Goal: Complete application form: Complete application form

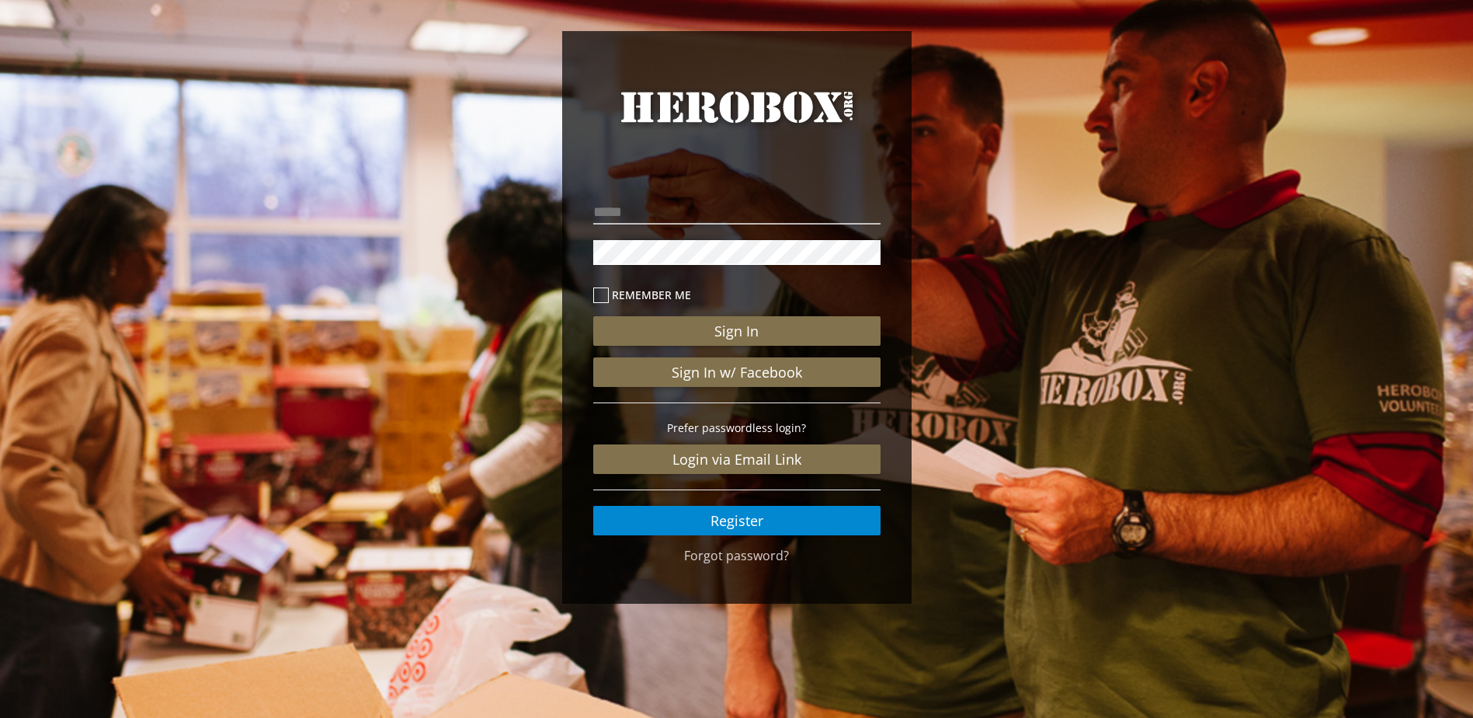
click at [660, 196] on p at bounding box center [736, 212] width 287 height 33
click at [657, 202] on input "email" at bounding box center [736, 212] width 287 height 25
type input "**********"
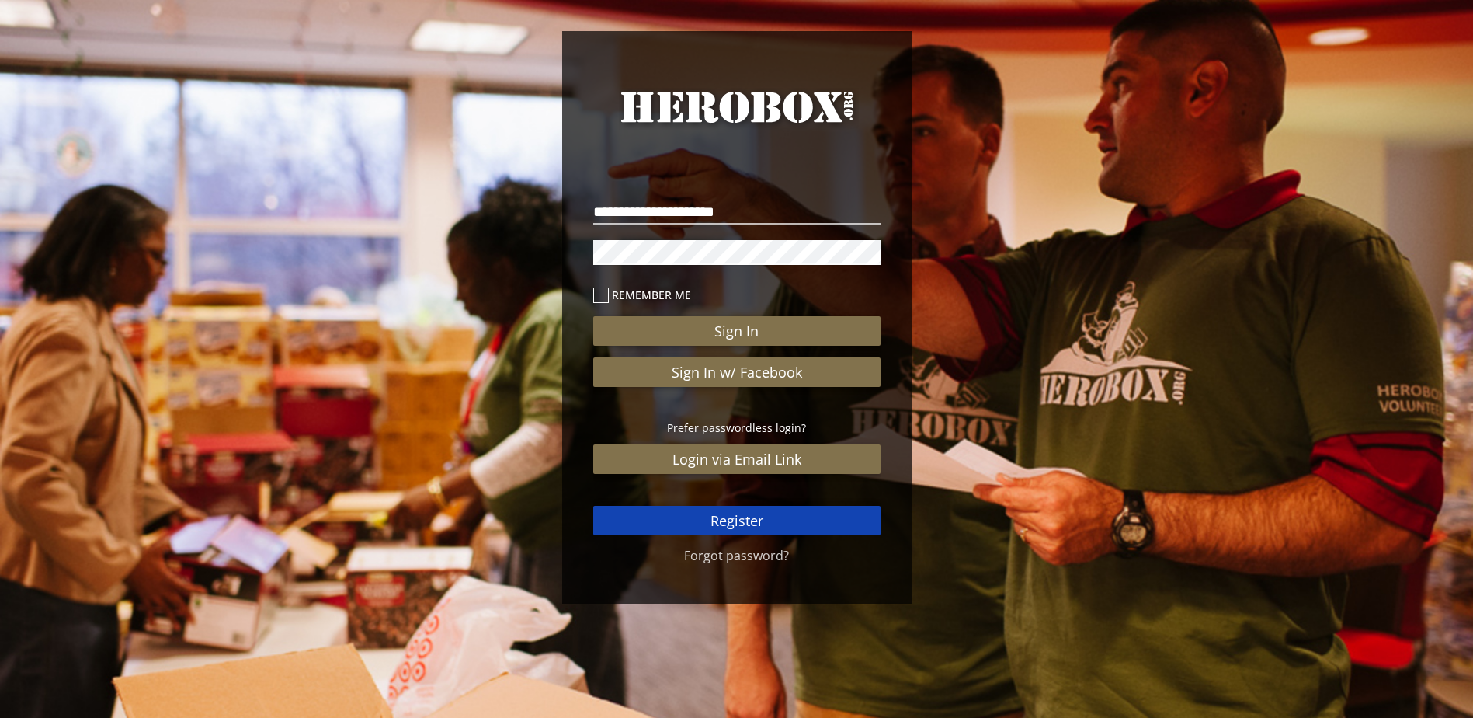
click at [697, 528] on link "Register" at bounding box center [736, 521] width 287 height 30
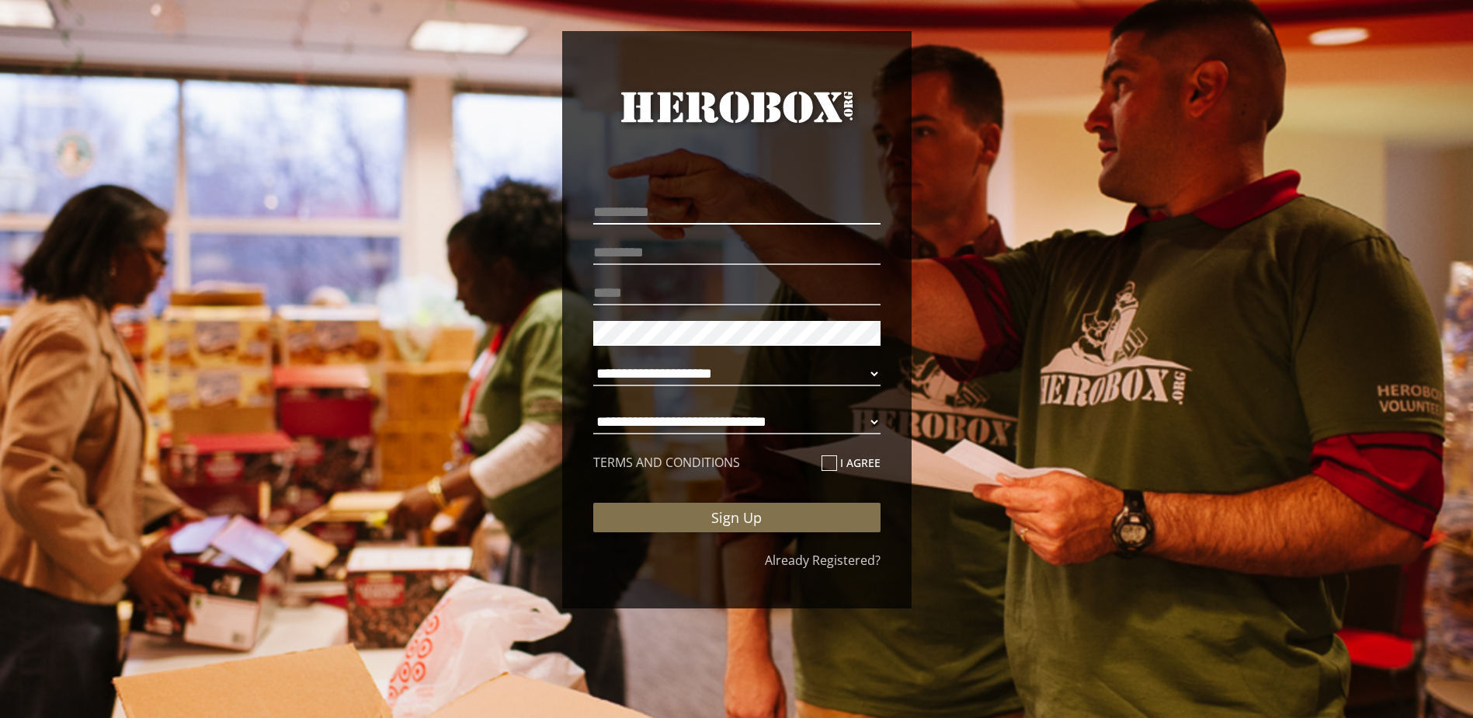
click at [615, 205] on input "text" at bounding box center [736, 212] width 287 height 25
type input "*******"
type input "******"
type input "**********"
click at [683, 419] on select "**********" at bounding box center [736, 421] width 287 height 25
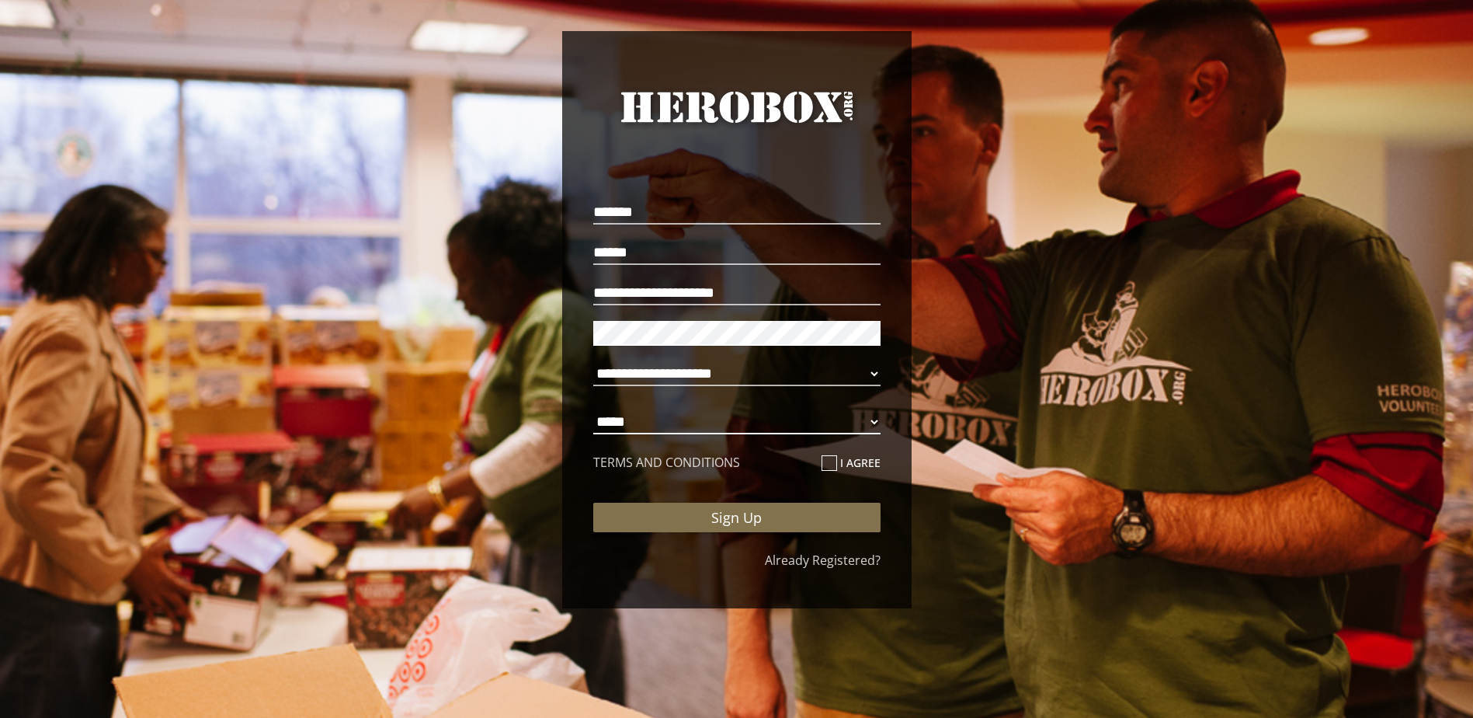
click at [593, 409] on select "**********" at bounding box center [736, 421] width 287 height 25
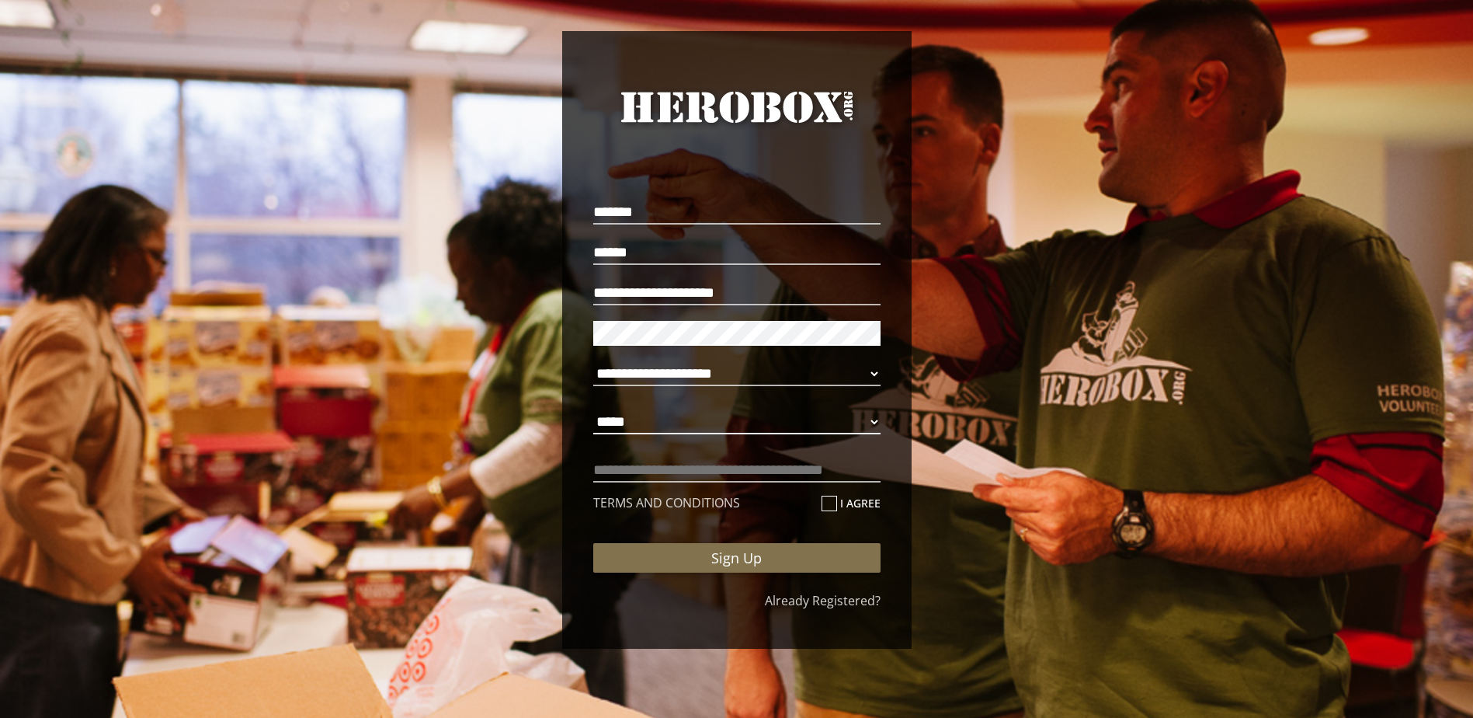
select select "**********"
click at [670, 468] on input "text" at bounding box center [736, 469] width 287 height 25
type input "**********"
click at [737, 363] on select "**********" at bounding box center [736, 373] width 287 height 25
select select "**********"
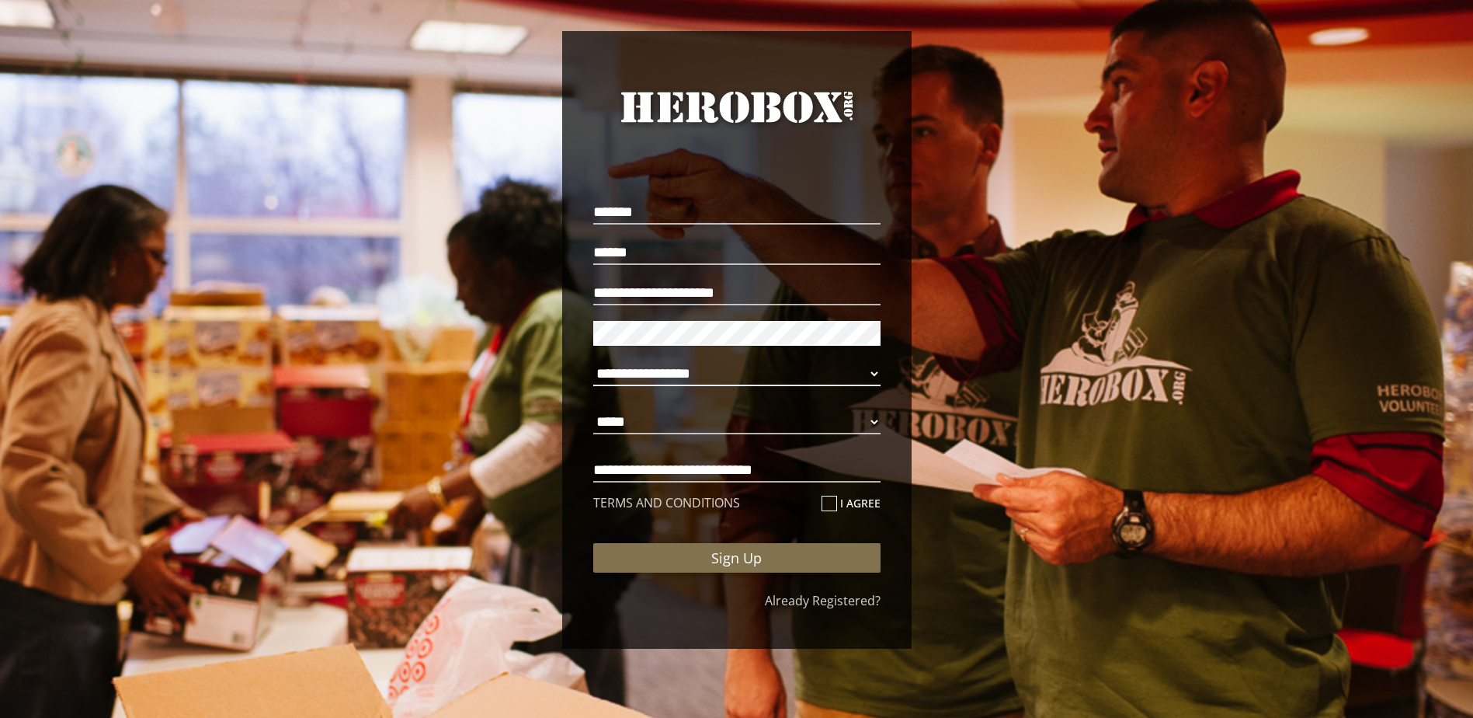
click at [593, 361] on select "**********" at bounding box center [736, 373] width 287 height 25
click at [829, 496] on icon at bounding box center [830, 504] width 16 height 16
click at [829, 497] on input "I agree" at bounding box center [827, 509] width 10 height 25
checkbox input "****"
click at [792, 558] on button "Sign Up" at bounding box center [736, 558] width 287 height 30
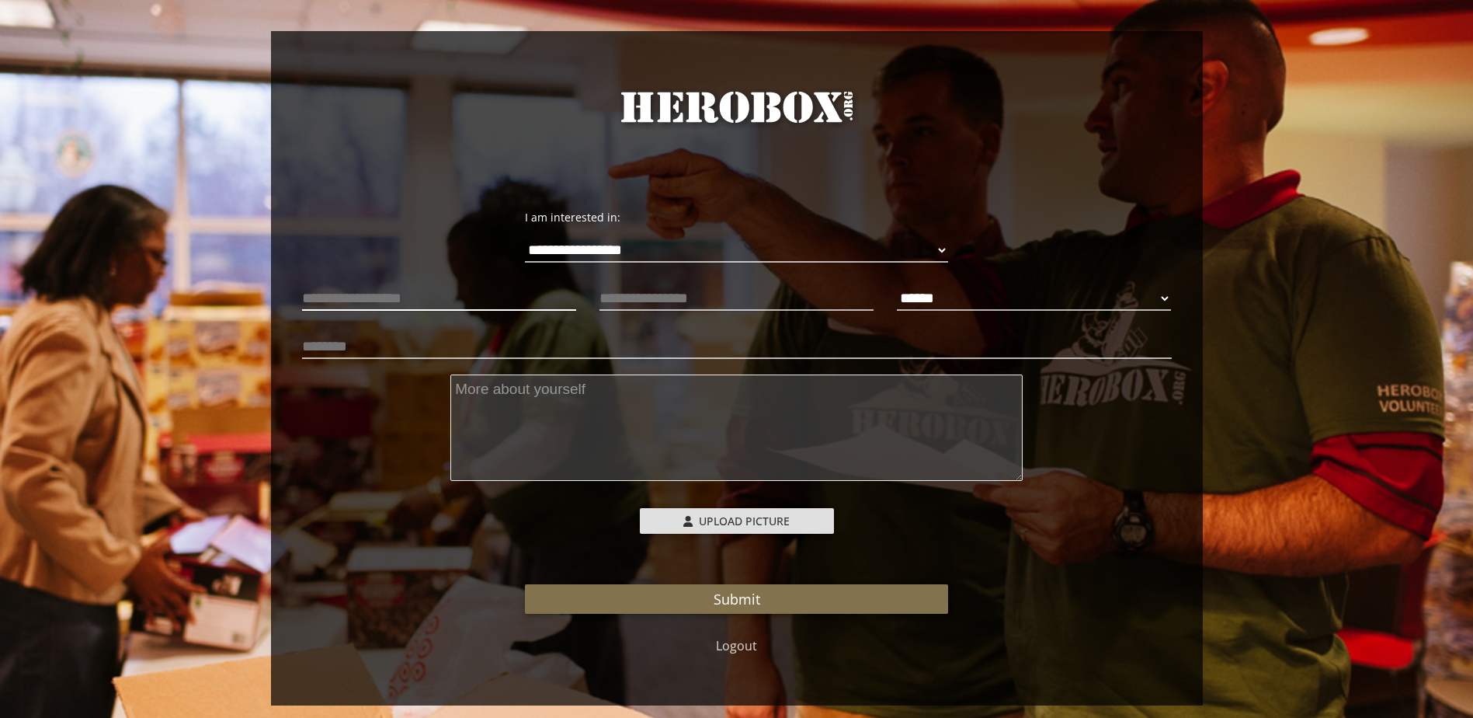
click at [454, 287] on input "text" at bounding box center [439, 298] width 274 height 25
click at [793, 356] on input "text" at bounding box center [737, 346] width 870 height 25
click at [895, 322] on div "****** **** ******" at bounding box center [1033, 306] width 297 height 48
click at [970, 294] on select "****** **** ******" at bounding box center [1034, 298] width 274 height 25
click at [897, 286] on select "****** **** ******" at bounding box center [1034, 298] width 274 height 25
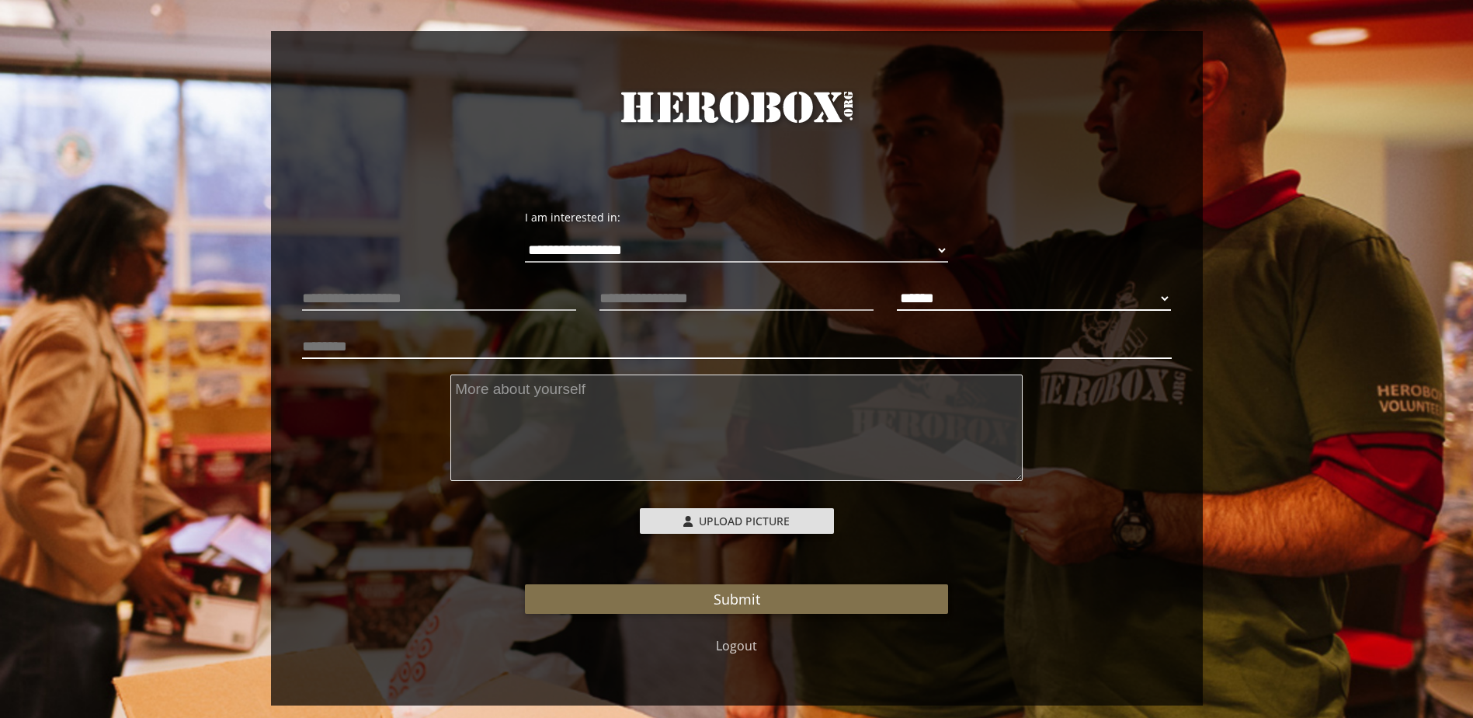
select select "**********"
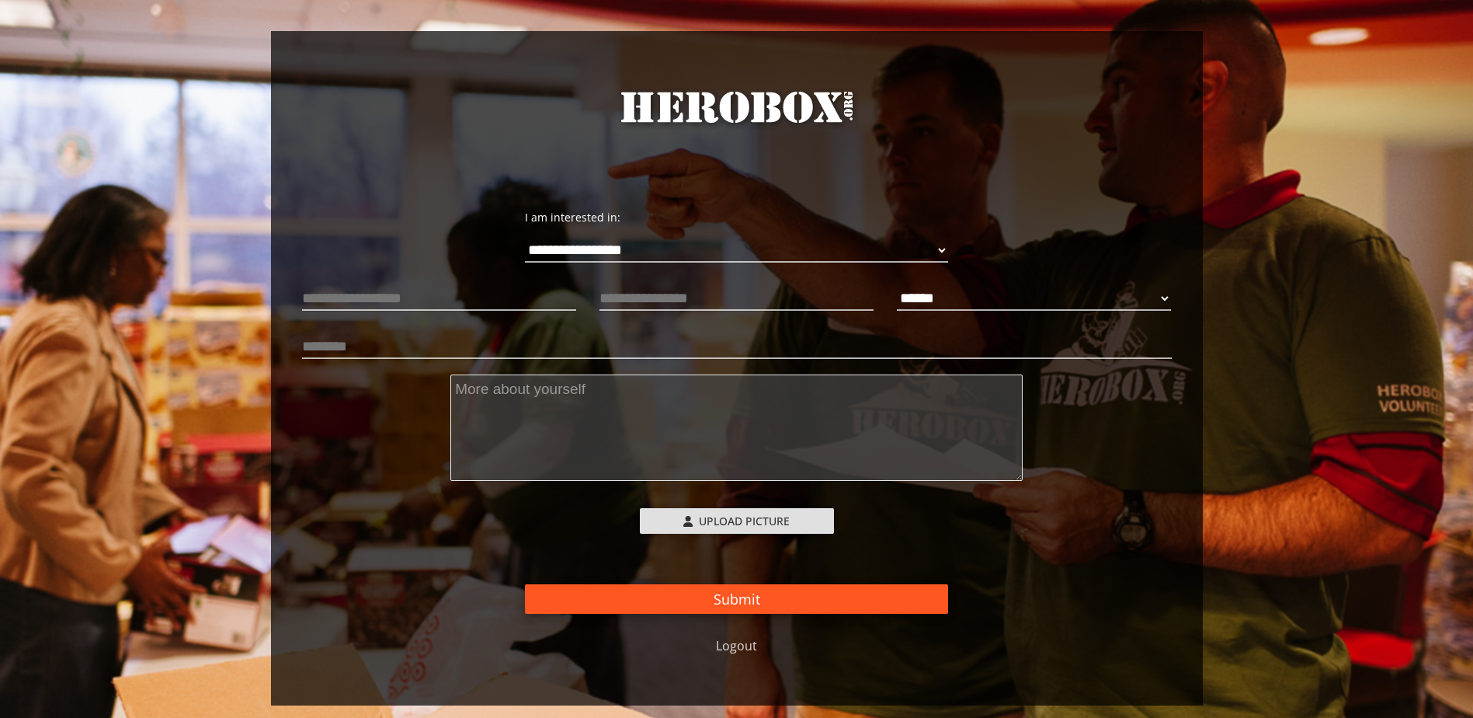
click at [769, 593] on button "Submit" at bounding box center [736, 599] width 423 height 30
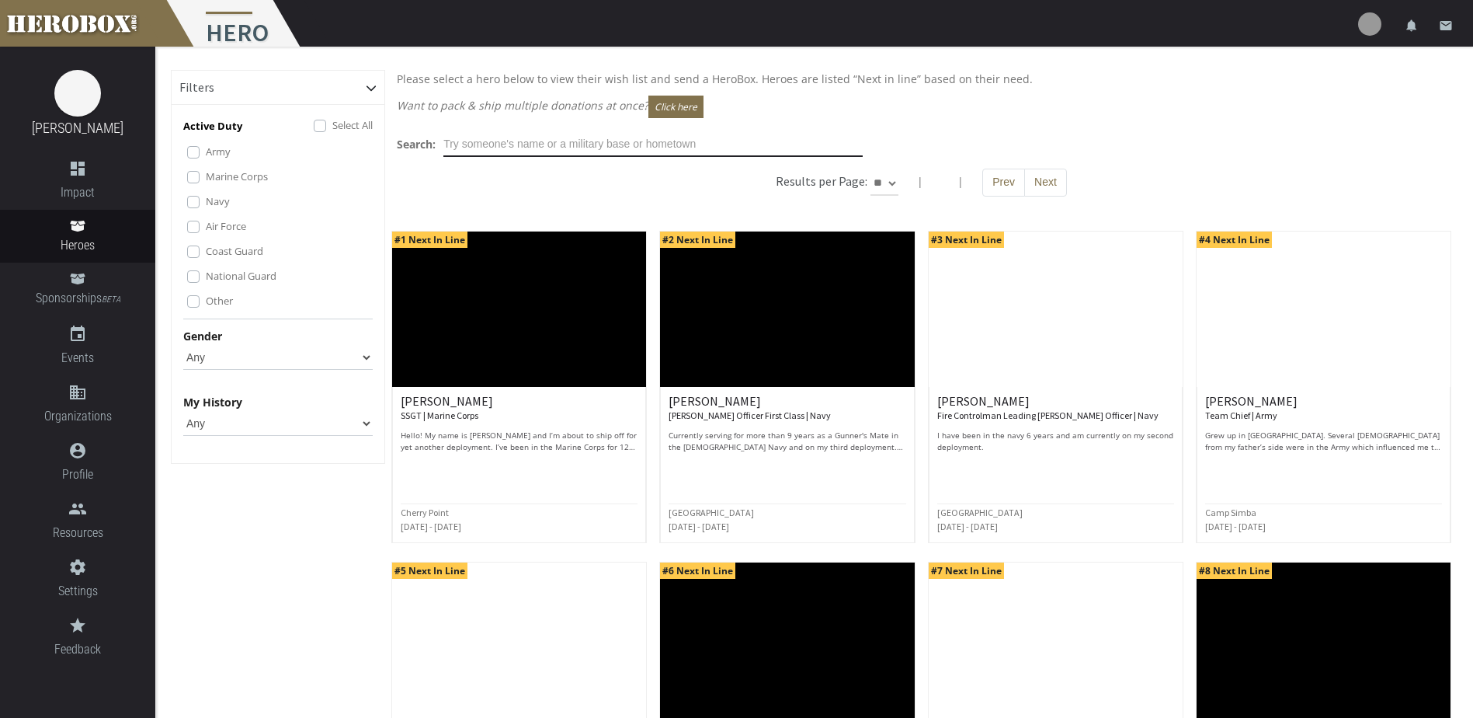
click at [488, 141] on input "text" at bounding box center [652, 144] width 419 height 25
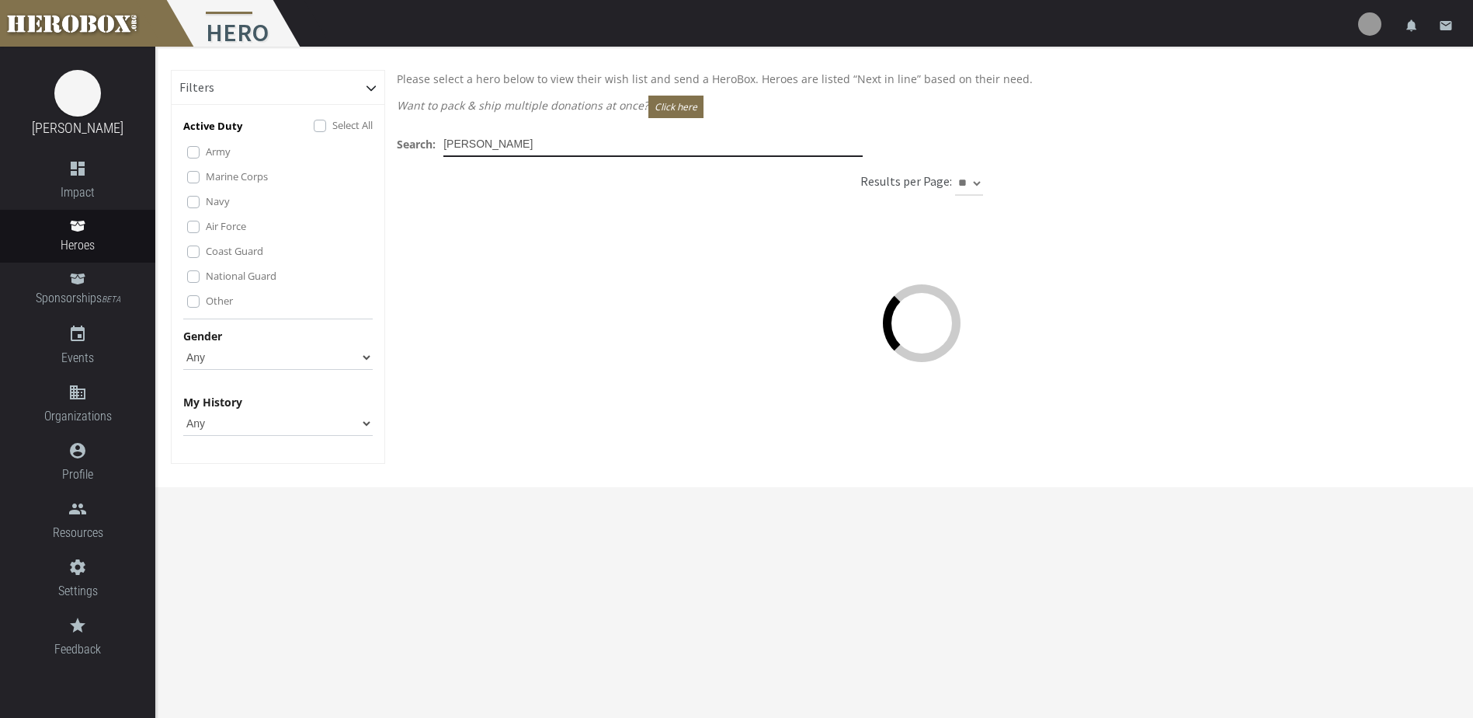
type input "[PERSON_NAME]"
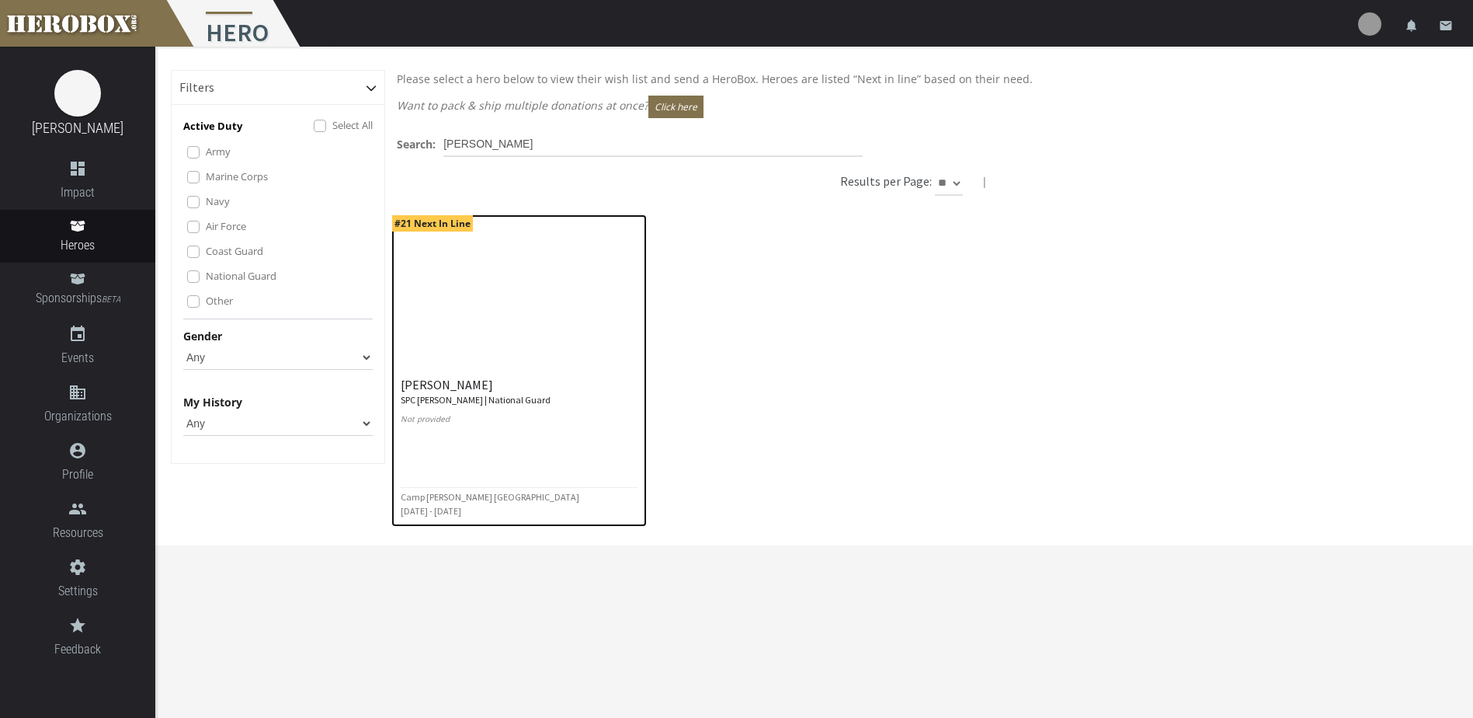
click at [570, 277] on img at bounding box center [519, 292] width 254 height 155
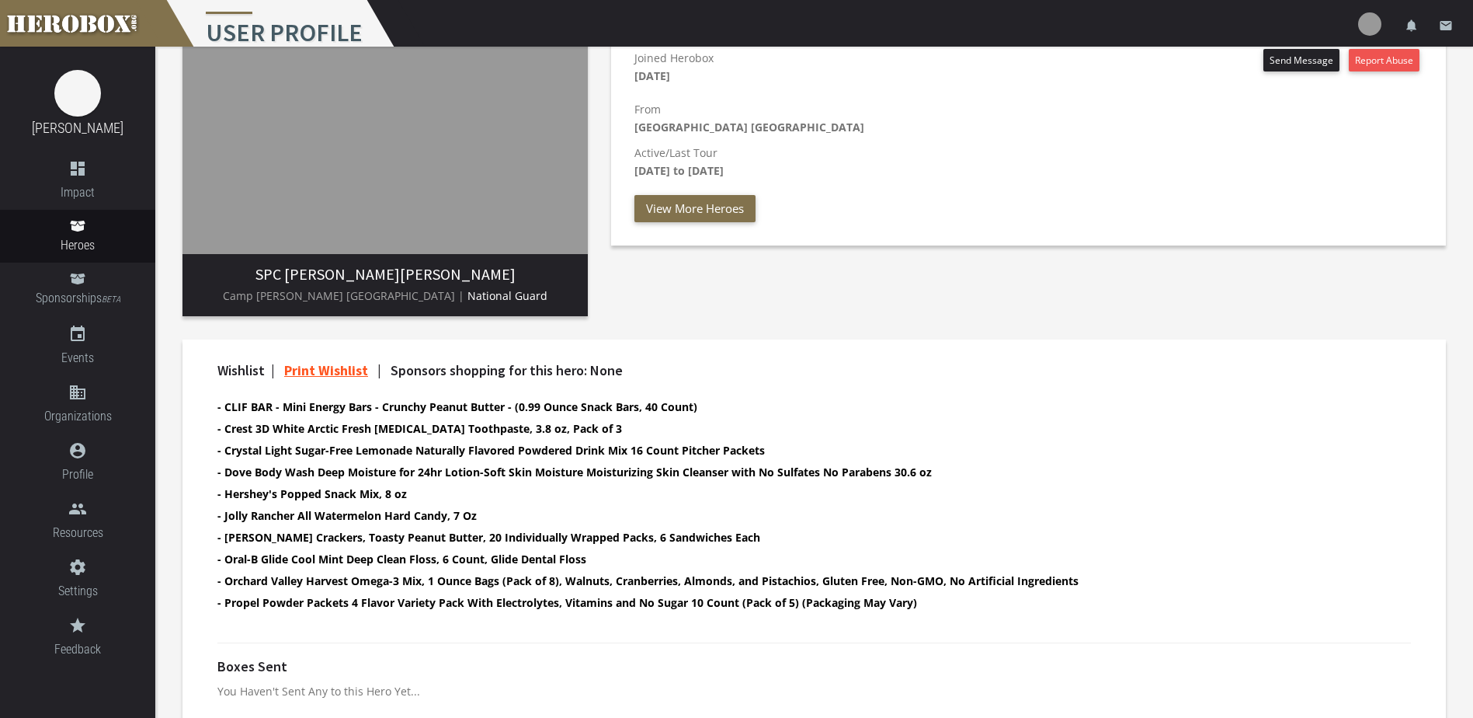
scroll to position [250, 0]
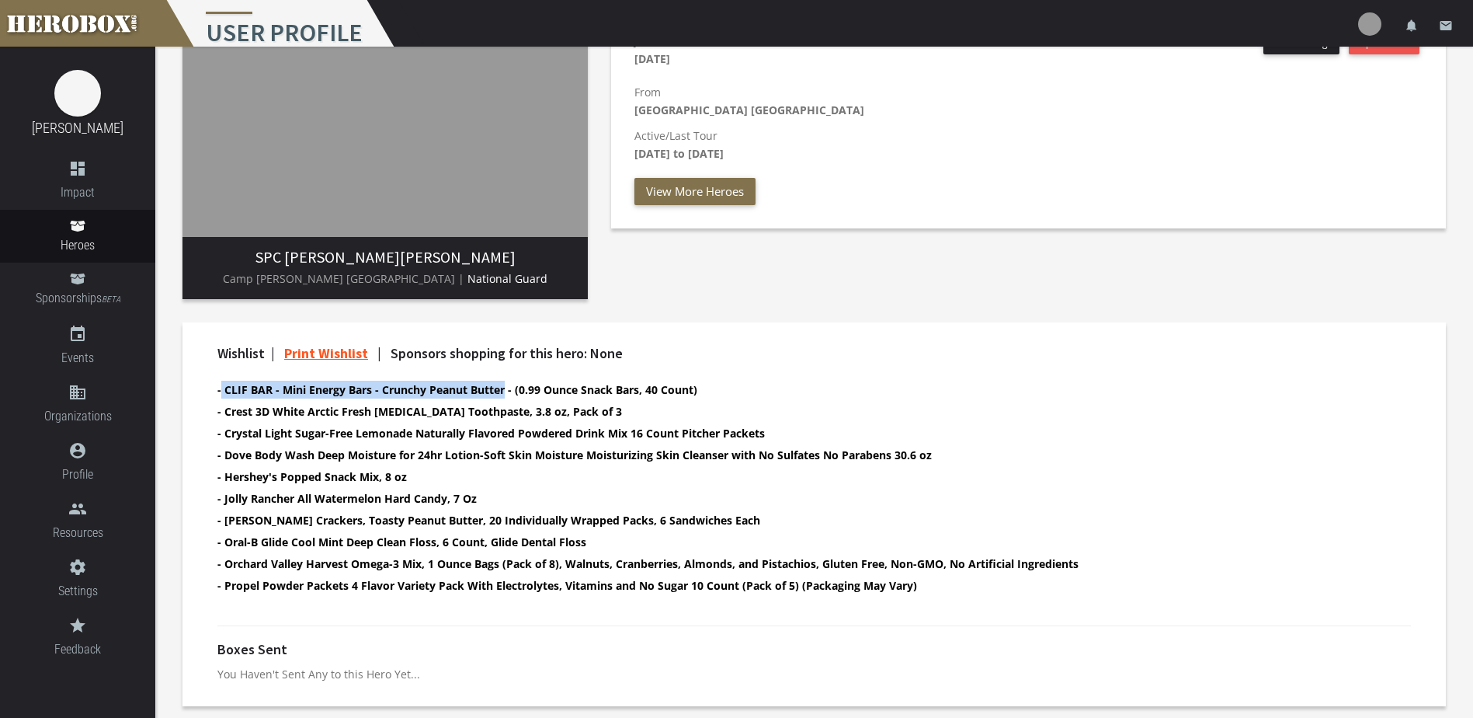
drag, startPoint x: 220, startPoint y: 386, endPoint x: 504, endPoint y: 387, distance: 284.3
click at [504, 387] on b "- CLIF BAR - Mini Energy Bars - Crunchy Peanut Butter - (0.99 Ounce Snack Bars,…" at bounding box center [457, 389] width 480 height 15
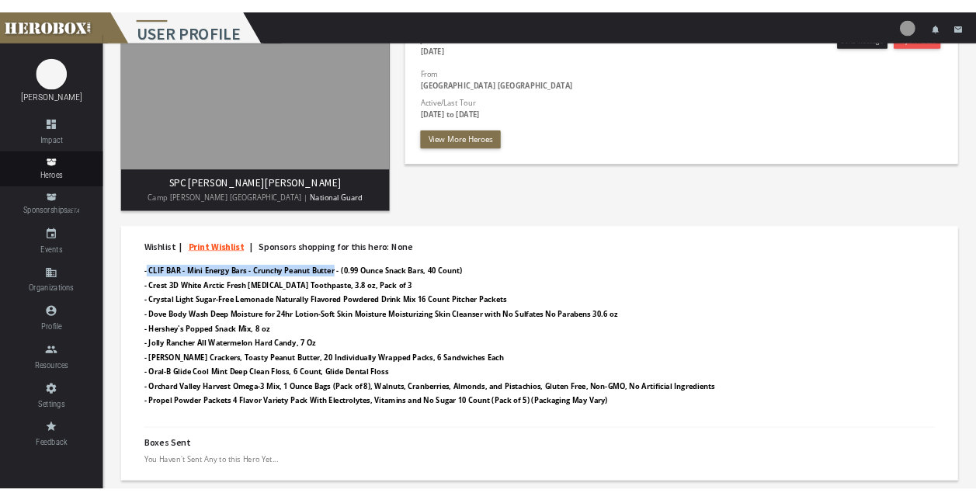
scroll to position [249, 0]
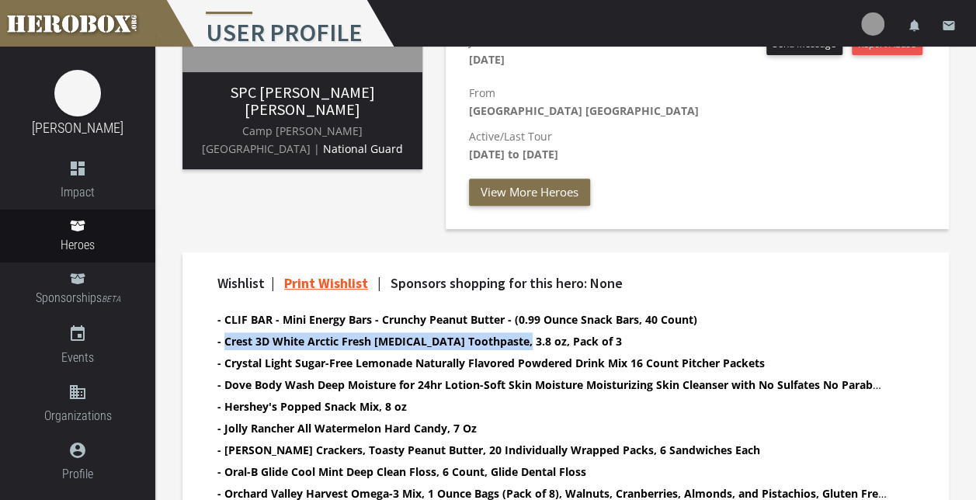
drag, startPoint x: 222, startPoint y: 343, endPoint x: 535, endPoint y: 342, distance: 313.0
click at [535, 342] on b "- Crest 3D White Arctic Fresh [MEDICAL_DATA] Toothpaste, 3.8 oz, Pack of 3" at bounding box center [419, 341] width 405 height 15
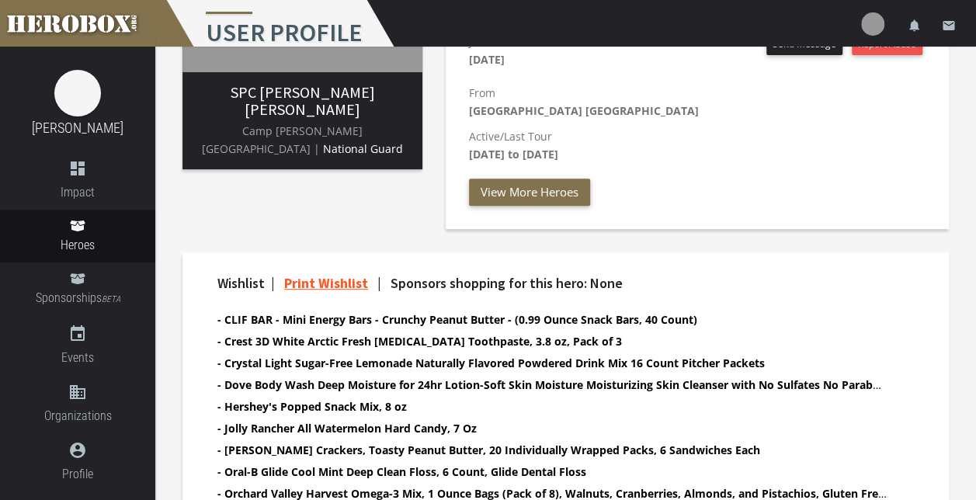
drag, startPoint x: 206, startPoint y: 351, endPoint x: 222, endPoint y: 357, distance: 17.5
click at [208, 351] on div "Wishlist | Print Wishlist | Sponsors shopping for this hero: None - CLIF BAR - …" at bounding box center [566, 408] width 720 height 264
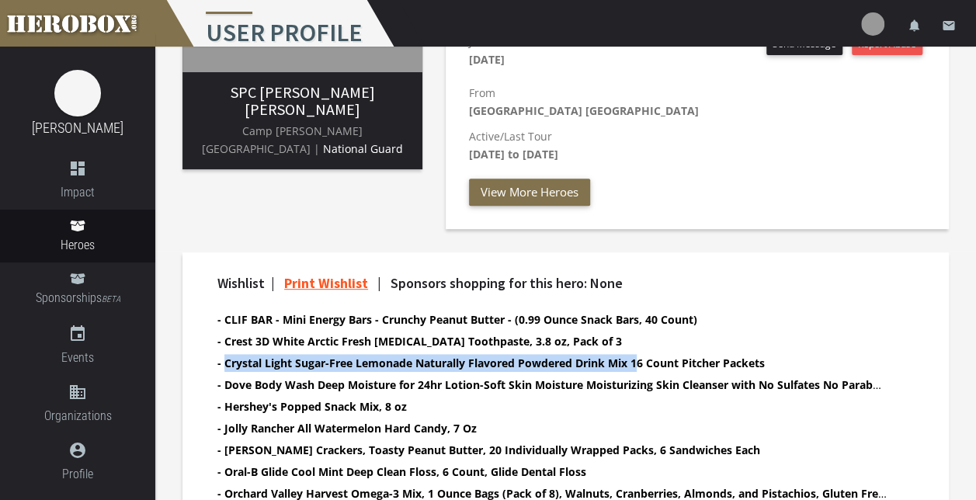
drag, startPoint x: 226, startPoint y: 363, endPoint x: 635, endPoint y: 359, distance: 409.3
click at [635, 359] on b "- Crystal Light Sugar-Free Lemonade Naturally Flavored Powdered Drink Mix 16 Co…" at bounding box center [491, 363] width 548 height 15
copy b "Crystal Light Sugar-Free Lemonade Naturally Flavored Powdered Drink Mix"
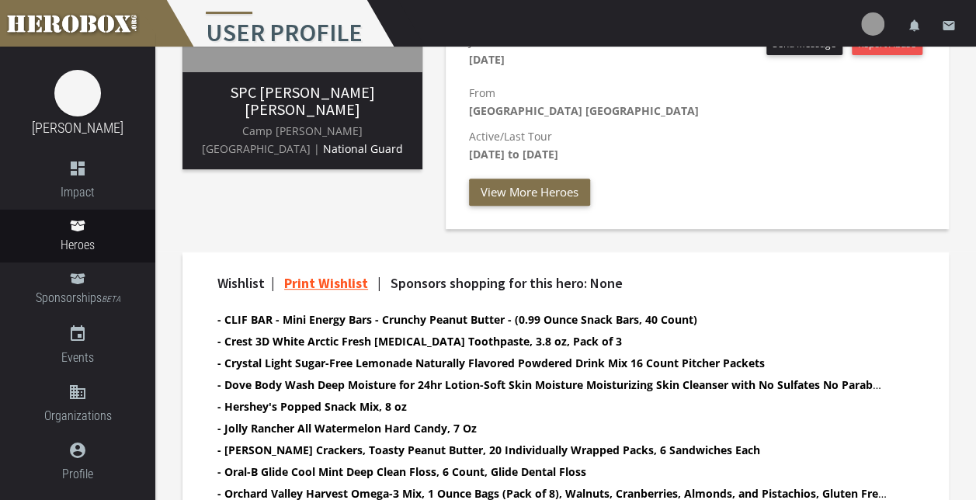
click at [212, 374] on div "Wishlist | Print Wishlist | Sponsors shopping for this hero: None - CLIF BAR - …" at bounding box center [566, 408] width 720 height 264
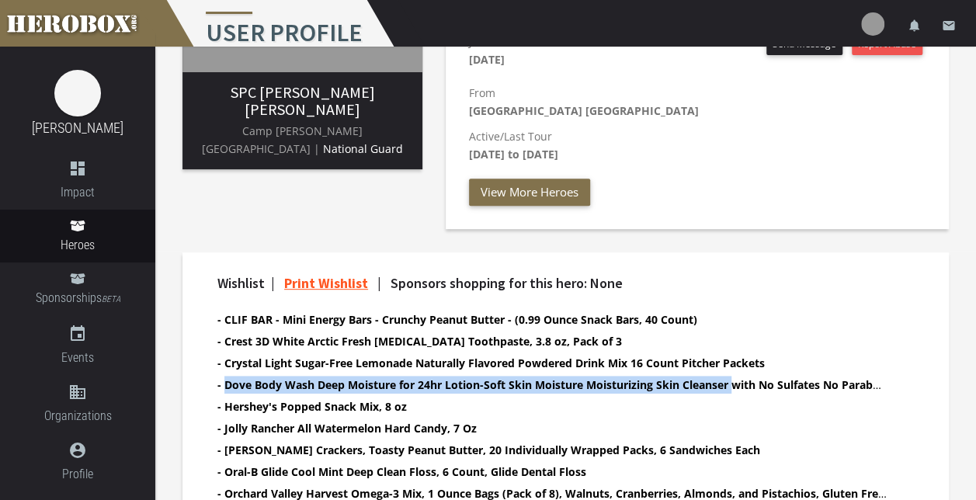
drag, startPoint x: 222, startPoint y: 384, endPoint x: 735, endPoint y: 385, distance: 512.6
click at [735, 385] on b "- Dove Body Wash Deep Moisture for 24hr Lotion-Soft Skin Moisture Moisturizing …" at bounding box center [574, 384] width 715 height 15
copy b "Dove Body Wash Deep Moisture for 24hr Lotion-Soft Skin Moisture Moisturizing Sk…"
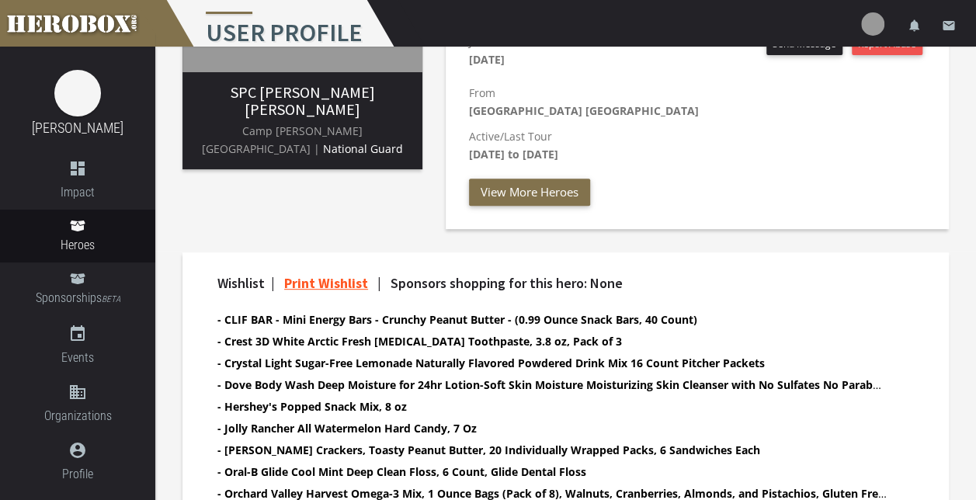
click at [873, 380] on b "- Dove Body Wash Deep Moisture for 24hr Lotion-Soft Skin Moisture Moisturizing …" at bounding box center [574, 384] width 715 height 15
click at [873, 382] on b "- Dove Body Wash Deep Moisture for 24hr Lotion-Soft Skin Moisture Moisturizing …" at bounding box center [574, 384] width 715 height 15
click at [271, 399] on b "- Hershey's Popped Snack Mix, 8 oz" at bounding box center [312, 406] width 190 height 15
drag, startPoint x: 231, startPoint y: 406, endPoint x: 315, endPoint y: 396, distance: 84.5
click at [316, 398] on li "- Hershey's Popped Snack Mix, 8 oz" at bounding box center [552, 407] width 670 height 18
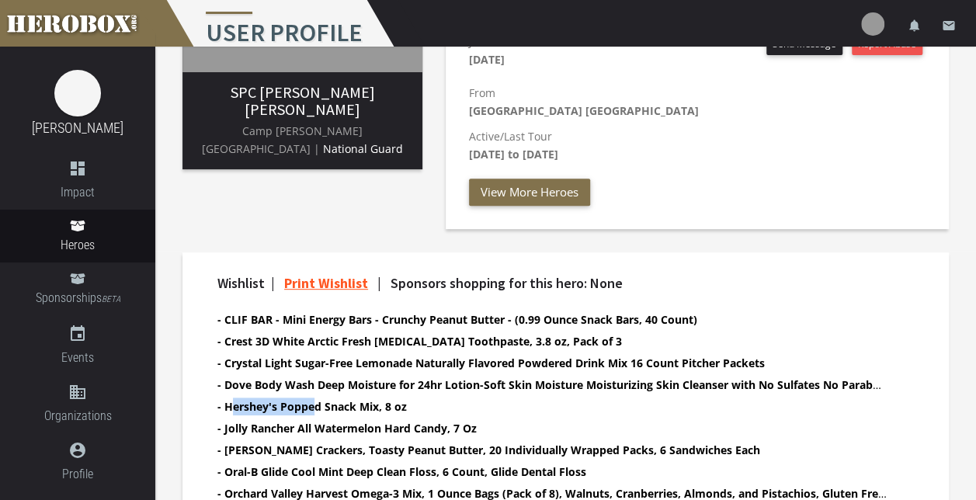
drag, startPoint x: 315, startPoint y: 396, endPoint x: 236, endPoint y: 405, distance: 78.9
click at [243, 403] on b "- Hershey's Popped Snack Mix, 8 oz" at bounding box center [312, 406] width 190 height 15
click at [225, 405] on b "- Hershey's Popped Snack Mix, 8 oz" at bounding box center [312, 406] width 190 height 15
drag, startPoint x: 220, startPoint y: 407, endPoint x: 381, endPoint y: 405, distance: 160.8
click at [381, 405] on b "- Hershey's Popped Snack Mix, 8 oz" at bounding box center [312, 406] width 190 height 15
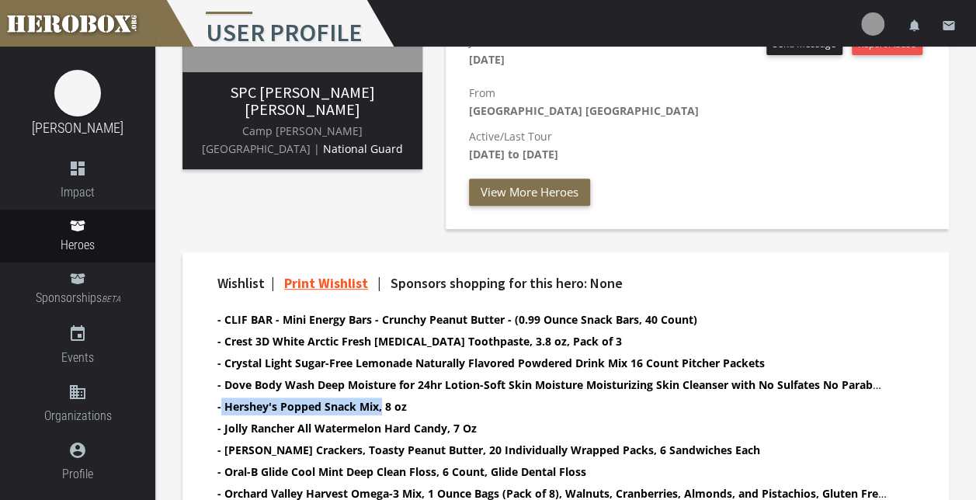
click at [227, 407] on b "- Hershey's Popped Snack Mix, 8 oz" at bounding box center [312, 406] width 190 height 15
drag, startPoint x: 225, startPoint y: 407, endPoint x: 382, endPoint y: 402, distance: 157.0
click at [382, 402] on b "- Hershey's Popped Snack Mix, 8 oz" at bounding box center [312, 406] width 190 height 15
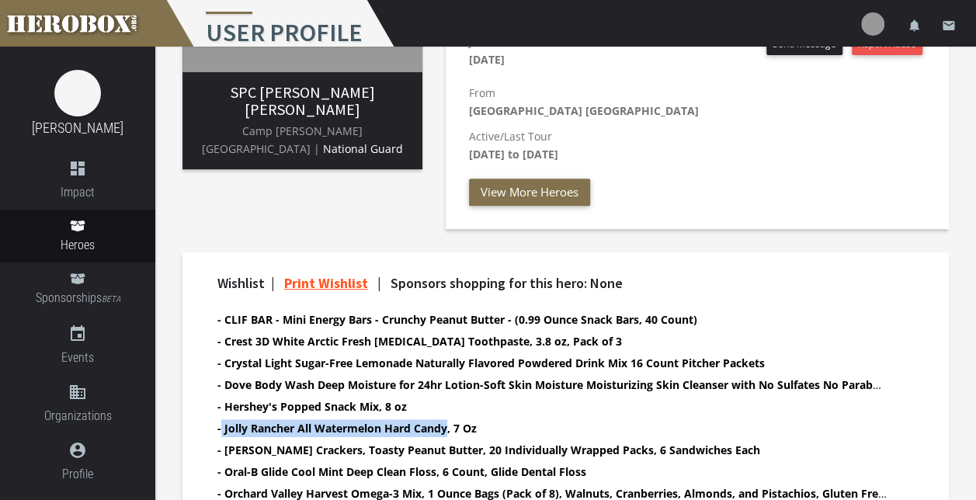
drag, startPoint x: 221, startPoint y: 430, endPoint x: 446, endPoint y: 430, distance: 224.5
click at [446, 430] on b "- Jolly Rancher All Watermelon Hard Candy, 7 Oz" at bounding box center [346, 428] width 259 height 15
copy b "Jolly Rancher All Watermelon Hard Candy"
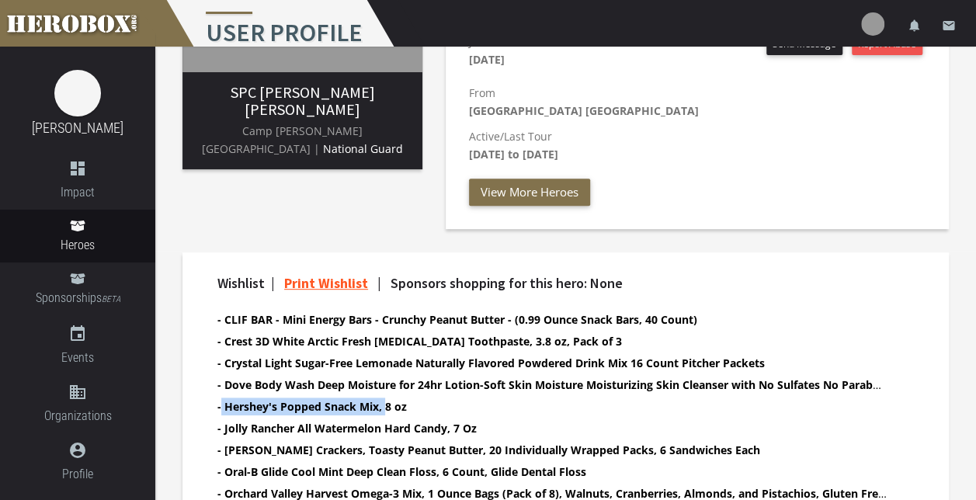
drag, startPoint x: 221, startPoint y: 404, endPoint x: 383, endPoint y: 404, distance: 162.3
click at [383, 404] on b "- Hershey's Popped Snack Mix, 8 oz" at bounding box center [312, 406] width 190 height 15
copy b "Hershey's Popped Snack Mix,"
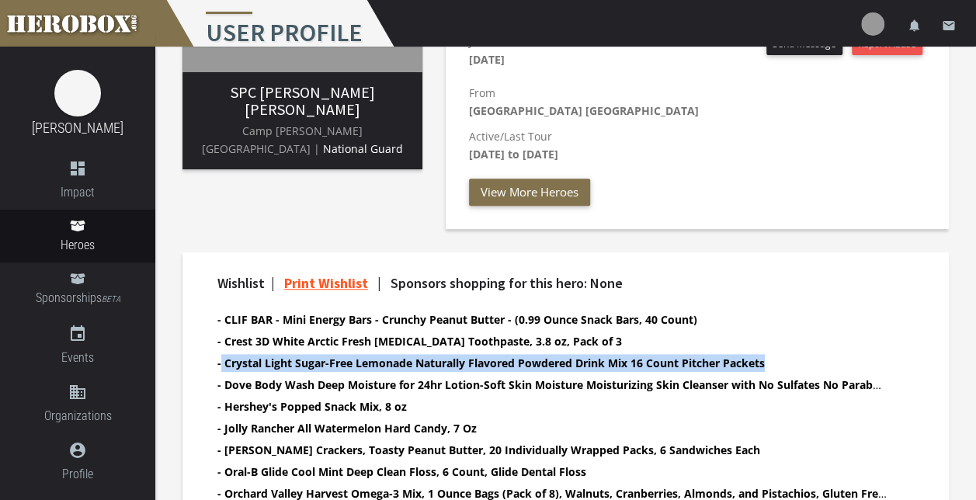
drag, startPoint x: 220, startPoint y: 357, endPoint x: 771, endPoint y: 353, distance: 551.5
click at [771, 354] on li "- Crystal Light Sugar-Free Lemonade Naturally Flavored Powdered Drink Mix 16 Co…" at bounding box center [552, 363] width 670 height 18
copy b "Crystal Light Sugar-Free Lemonade Naturally Flavored Powdered Drink Mix 16 Coun…"
click at [224, 312] on b "- CLIF BAR - Mini Energy Bars - Crunchy Peanut Butter - (0.99 Ounce Snack Bars,…" at bounding box center [457, 319] width 480 height 15
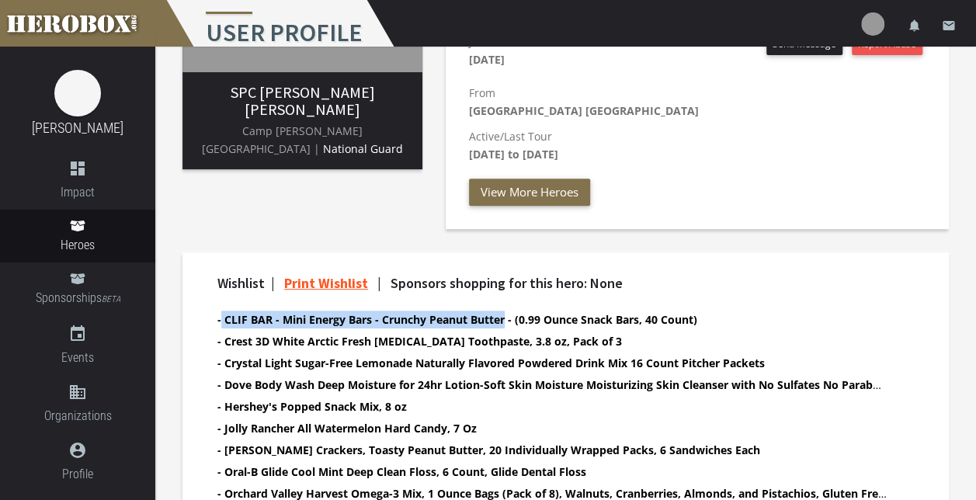
drag, startPoint x: 222, startPoint y: 316, endPoint x: 503, endPoint y: 316, distance: 281.2
click at [503, 316] on b "- CLIF BAR - Mini Energy Bars - Crunchy Peanut Butter - (0.99 Ounce Snack Bars,…" at bounding box center [457, 319] width 480 height 15
copy b "CLIF BAR - Mini Energy Bars - Crunchy Peanut Butter"
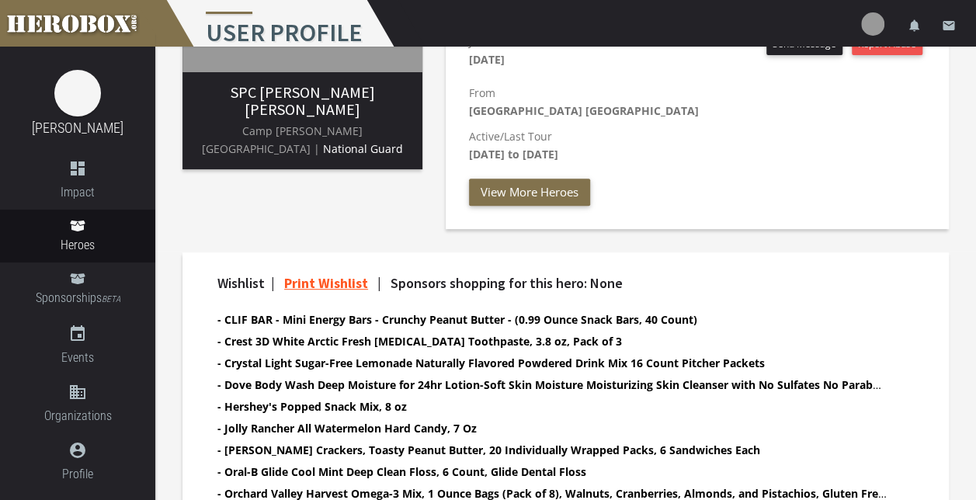
drag, startPoint x: 235, startPoint y: 336, endPoint x: 224, endPoint y: 336, distance: 10.9
click at [234, 336] on b "- Crest 3D White Arctic Fresh [MEDICAL_DATA] Toothpaste, 3.8 oz, Pack of 3" at bounding box center [419, 341] width 405 height 15
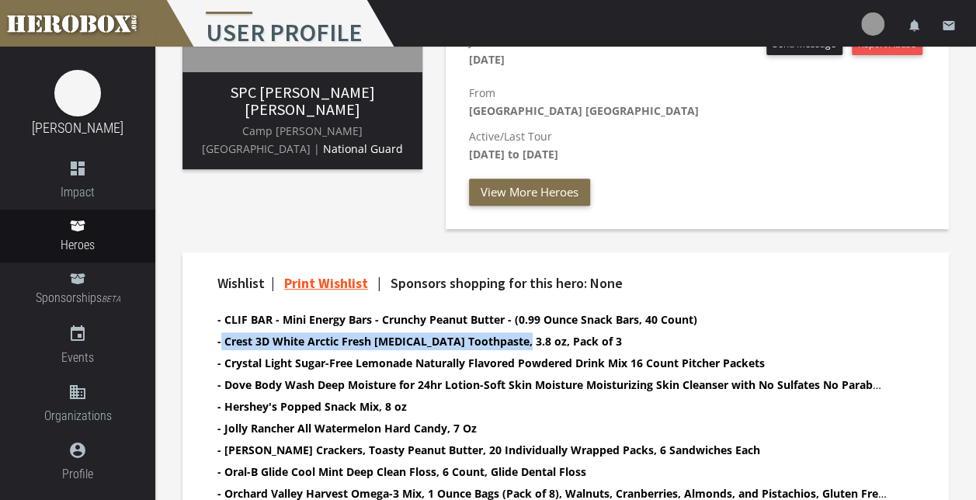
drag, startPoint x: 221, startPoint y: 341, endPoint x: 527, endPoint y: 343, distance: 306.0
click at [527, 343] on b "- Crest 3D White Arctic Fresh [MEDICAL_DATA] Toothpaste, 3.8 oz, Pack of 3" at bounding box center [419, 341] width 405 height 15
copy b "Crest 3D White Arctic Fresh [MEDICAL_DATA] Toothpaste"
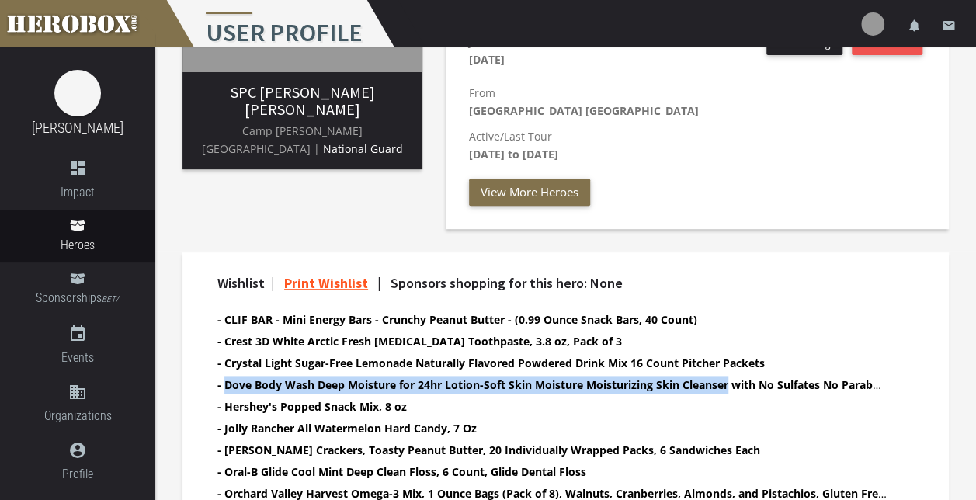
drag, startPoint x: 225, startPoint y: 382, endPoint x: 728, endPoint y: 384, distance: 502.5
click at [728, 384] on b "- Dove Body Wash Deep Moisture for 24hr Lotion-Soft Skin Moisture Moisturizing …" at bounding box center [574, 384] width 715 height 15
copy b "Dove Body Wash Deep Moisture for 24hr Lotion-Soft Skin Moisture Moisturizing Sk…"
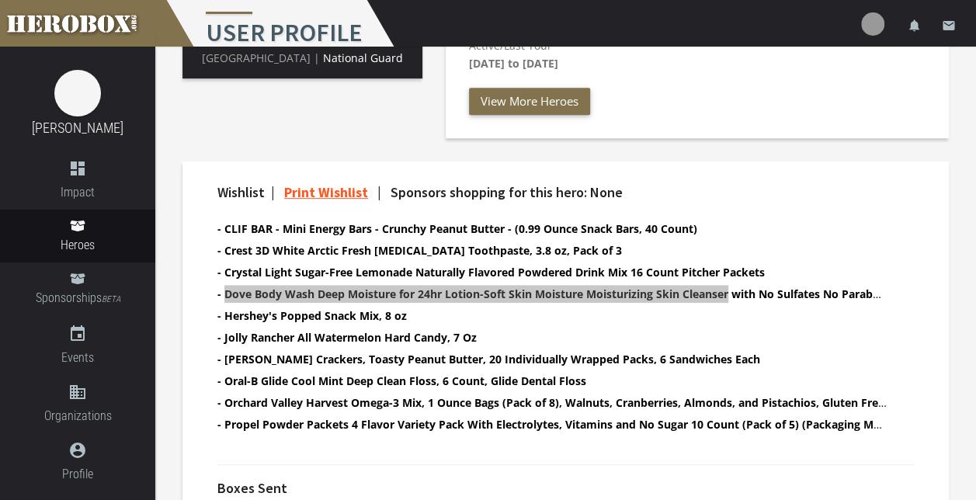
scroll to position [396, 0]
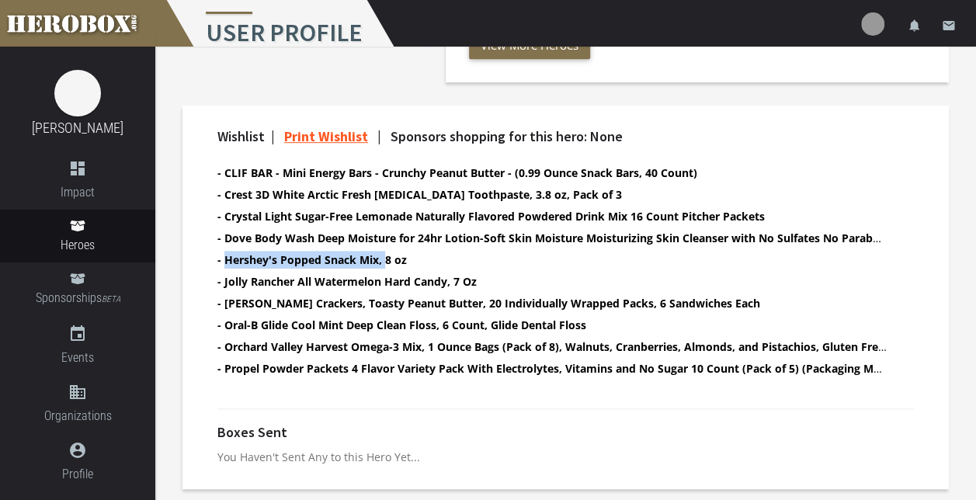
drag, startPoint x: 222, startPoint y: 261, endPoint x: 385, endPoint y: 258, distance: 163.1
click at [385, 258] on b "- Hershey's Popped Snack Mix, 8 oz" at bounding box center [312, 259] width 190 height 15
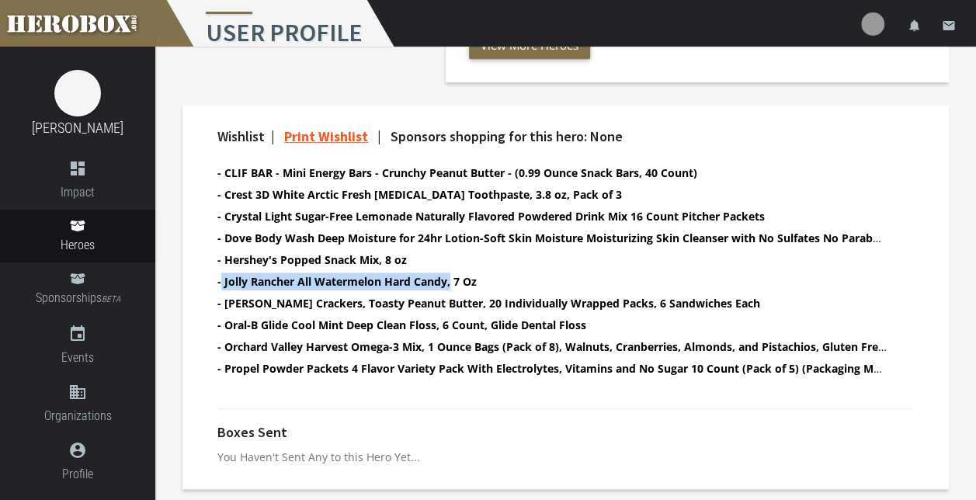
drag, startPoint x: 254, startPoint y: 280, endPoint x: 452, endPoint y: 278, distance: 198.1
click at [452, 278] on b "- Jolly Rancher All Watermelon Hard Candy, 7 Oz" at bounding box center [346, 281] width 259 height 15
copy b "Jolly Rancher All Watermelon Hard Candy,"
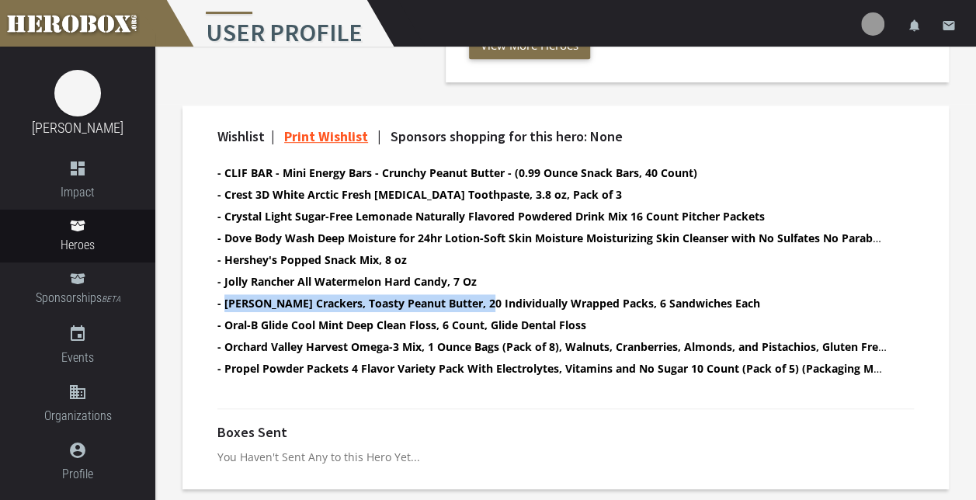
drag, startPoint x: 224, startPoint y: 298, endPoint x: 489, endPoint y: 301, distance: 264.9
click at [489, 301] on b "- [PERSON_NAME] Crackers, Toasty Peanut Butter, 20 Individually Wrapped Packs, …" at bounding box center [488, 303] width 543 height 15
copy b "[PERSON_NAME] Crackers, Toasty Peanut Butter,"
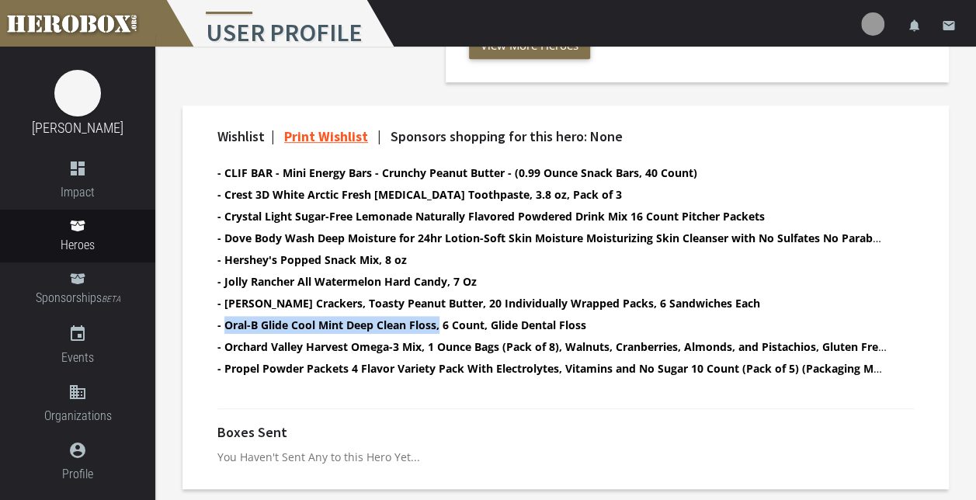
drag, startPoint x: 224, startPoint y: 325, endPoint x: 438, endPoint y: 328, distance: 214.4
click at [438, 328] on b "- Oral-B Glide Cool Mint Deep Clean Floss, 6 Count, Glide Dental Floss" at bounding box center [401, 325] width 369 height 15
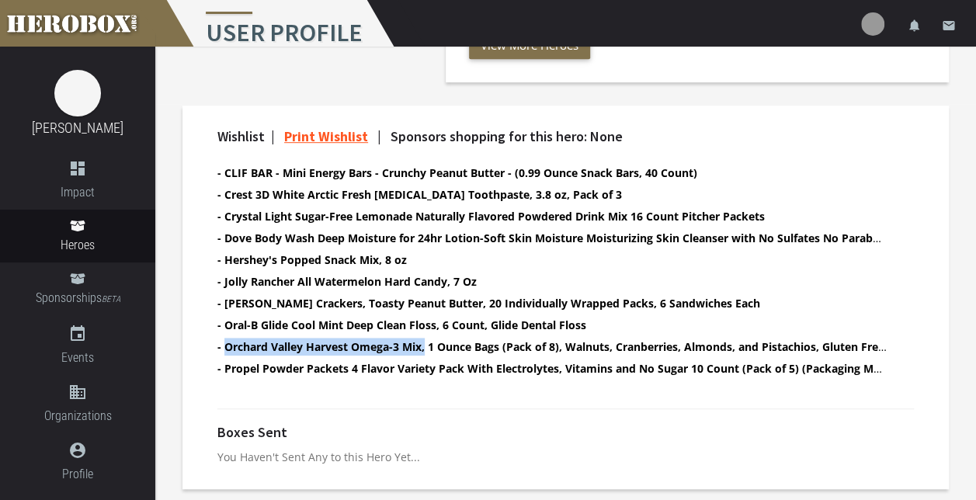
drag, startPoint x: 317, startPoint y: 346, endPoint x: 427, endPoint y: 350, distance: 110.4
click at [427, 350] on b "- Orchard Valley Harvest Omega-3 Mix, 1 Ounce Bags (Pack of 8), Walnuts, Cranbe…" at bounding box center [647, 346] width 861 height 15
click at [254, 388] on div "Wishlist | Print Wishlist | Sponsors shopping for this hero: None - CLIF BAR - …" at bounding box center [566, 261] width 720 height 264
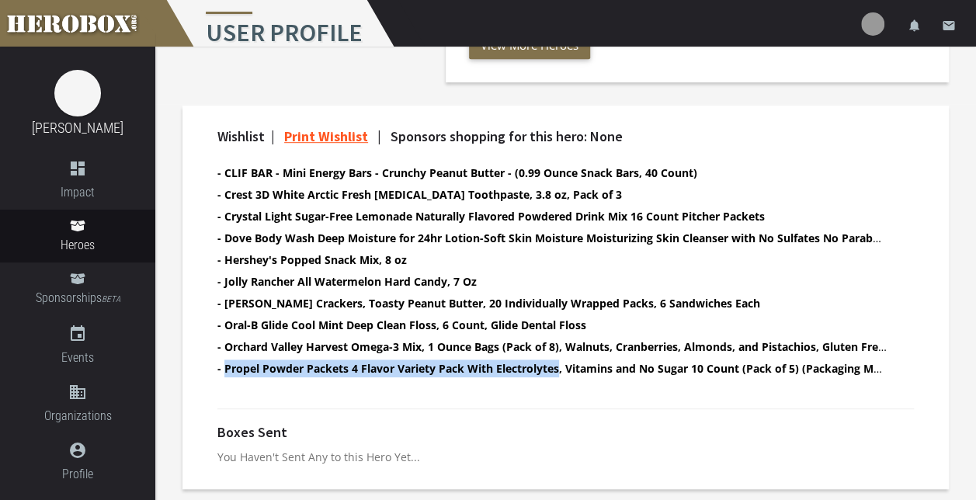
drag, startPoint x: 285, startPoint y: 367, endPoint x: 560, endPoint y: 365, distance: 275.0
click at [560, 365] on b "- Propel Powder Packets 4 Flavor Variety Pack With Electrolytes, Vitamins and N…" at bounding box center [567, 368] width 700 height 15
